Goal: Navigation & Orientation: Find specific page/section

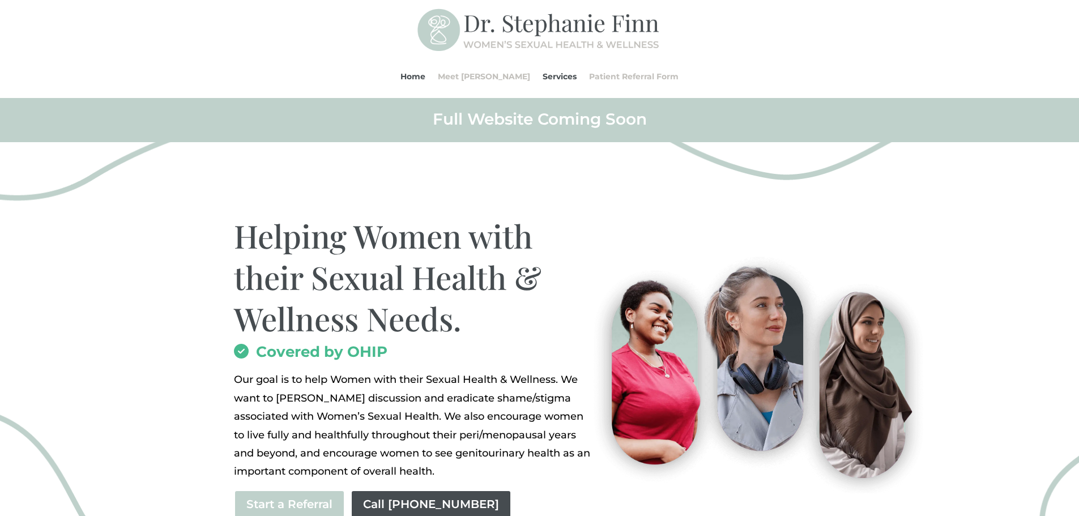
scroll to position [170, 0]
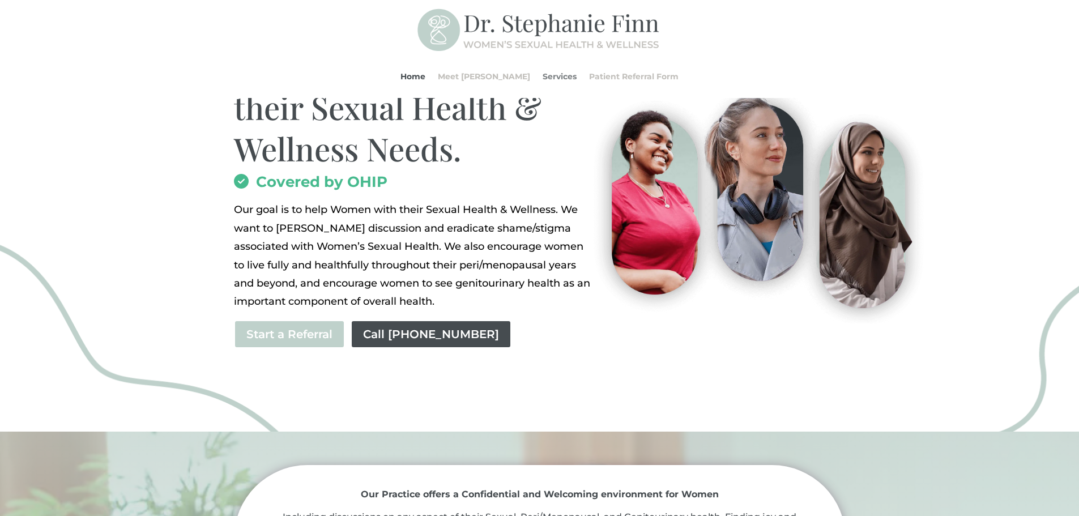
click at [543, 79] on link "Services" at bounding box center [560, 76] width 34 height 43
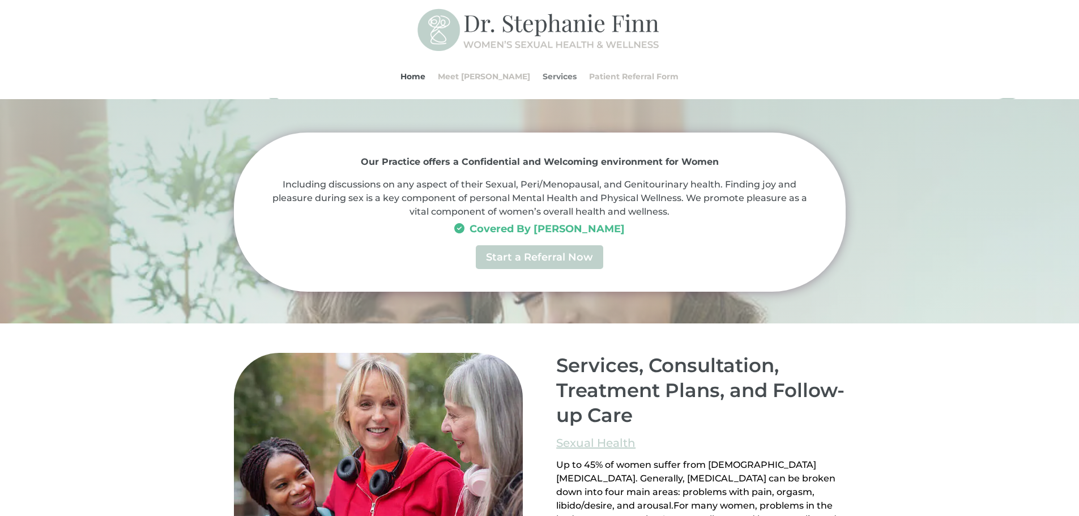
scroll to position [501, 0]
click at [657, 24] on img at bounding box center [540, 30] width 245 height 49
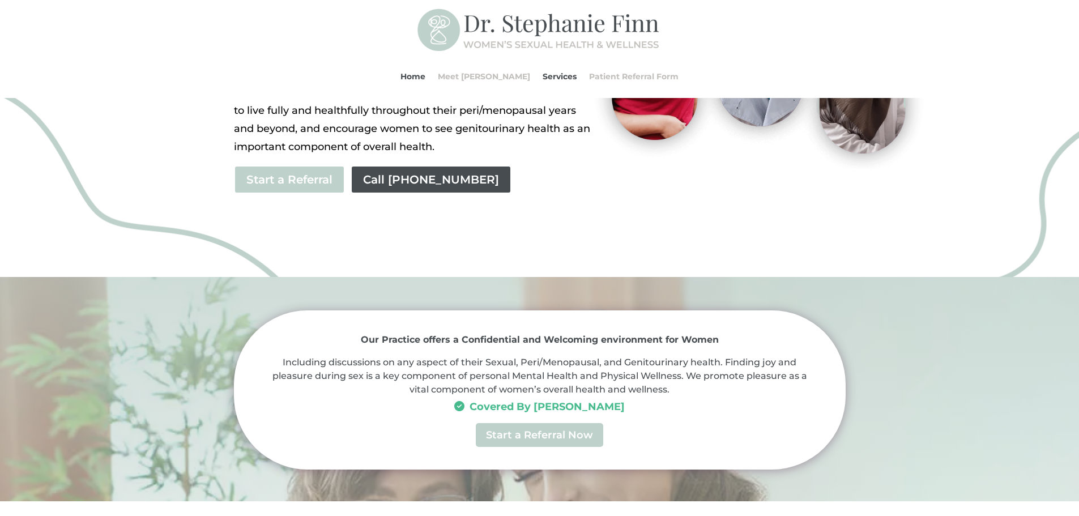
scroll to position [218, 0]
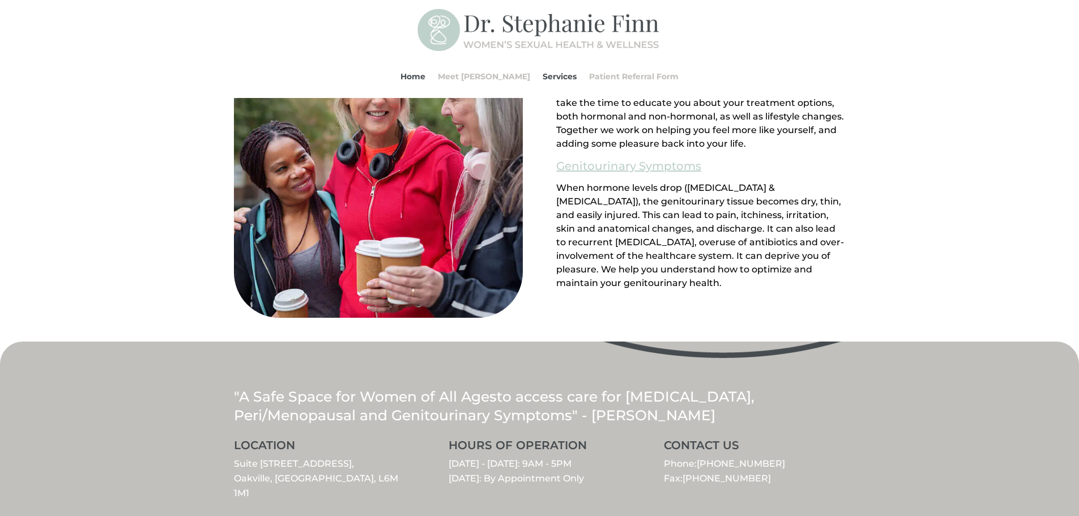
scroll to position [1274, 0]
